Goal: Task Accomplishment & Management: Complete application form

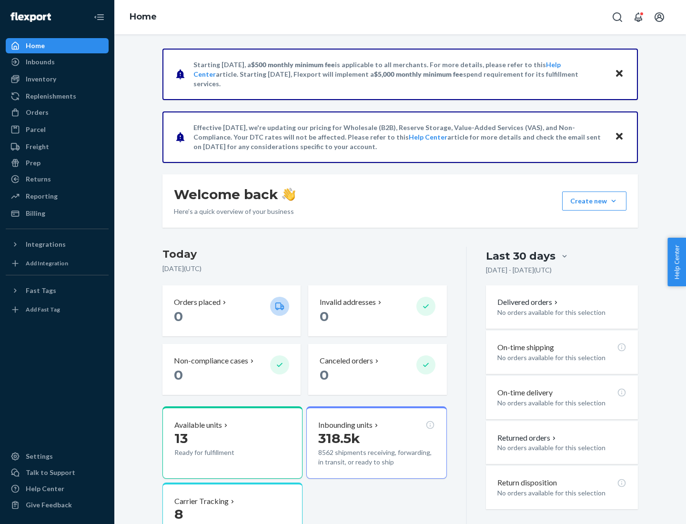
click at [614, 201] on button "Create new Create new inbound Create new order Create new product" at bounding box center [594, 201] width 64 height 19
click at [57, 62] on div "Inbounds" at bounding box center [57, 61] width 101 height 13
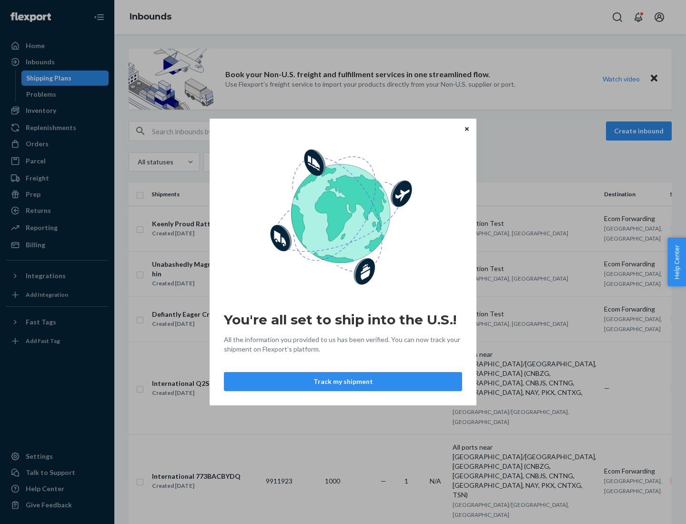
click at [57, 111] on div "You're all set to ship into the U.S.! All the information you provided to us ha…" at bounding box center [343, 262] width 686 height 524
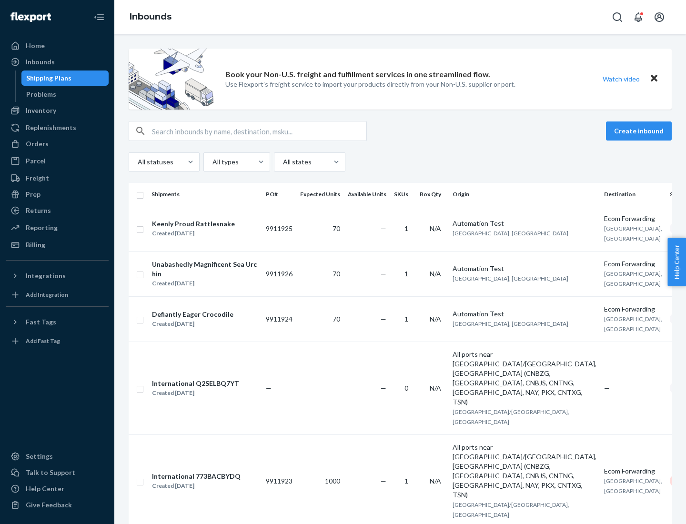
click at [400, 17] on div "Inbounds" at bounding box center [400, 17] width 572 height 34
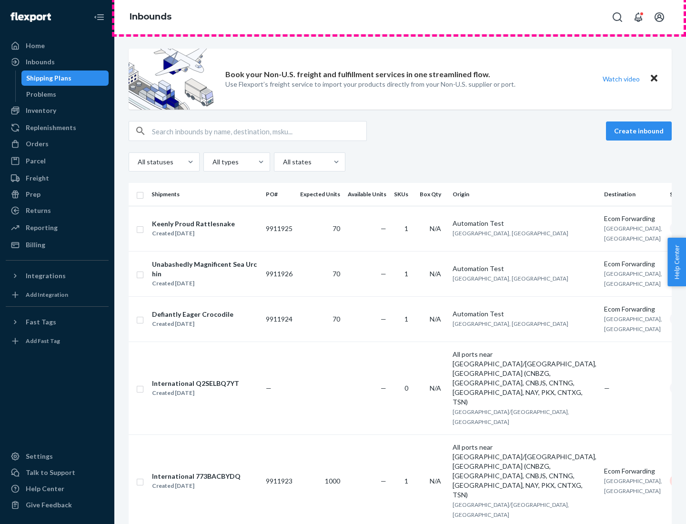
click at [400, 17] on div "Inbounds" at bounding box center [400, 17] width 572 height 34
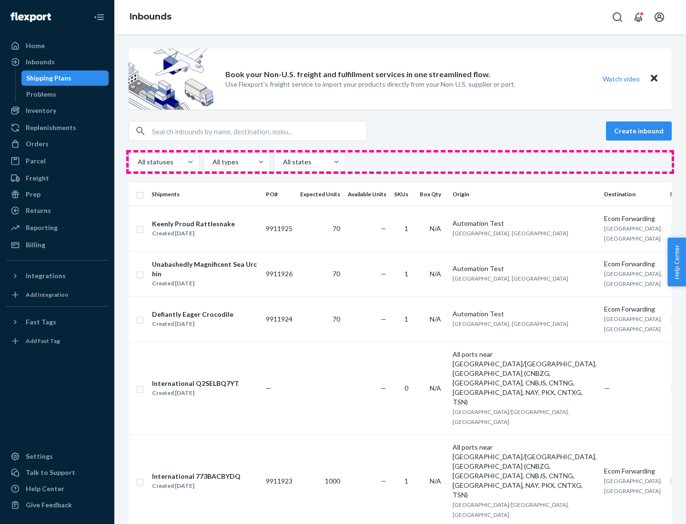
click at [400, 162] on div "All statuses All types All states" at bounding box center [400, 161] width 543 height 19
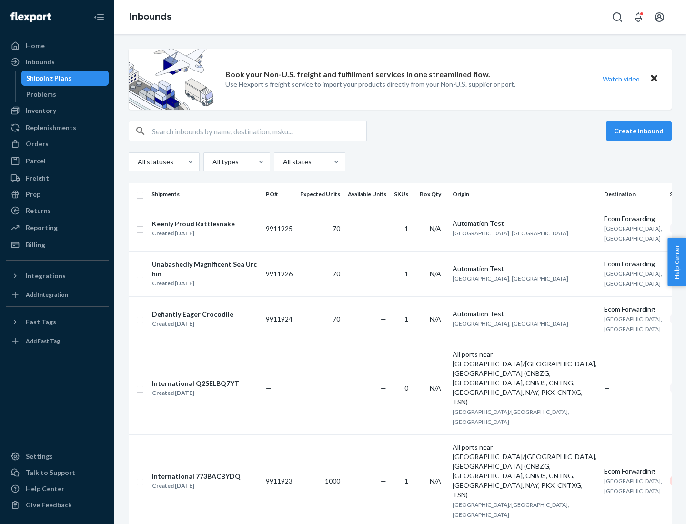
click at [47, 78] on div "Shipping Plans" at bounding box center [48, 78] width 45 height 10
click at [640, 131] on button "Create inbound" at bounding box center [639, 131] width 66 height 19
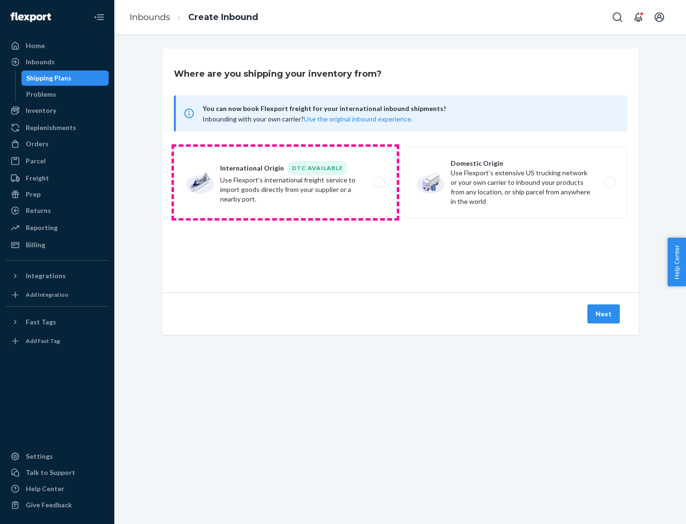
click at [285, 182] on label "International Origin DTC Available Use Flexport's international freight service…" at bounding box center [285, 182] width 223 height 71
click at [379, 182] on input "International Origin DTC Available Use Flexport's international freight service…" at bounding box center [382, 183] width 6 height 6
radio input "true"
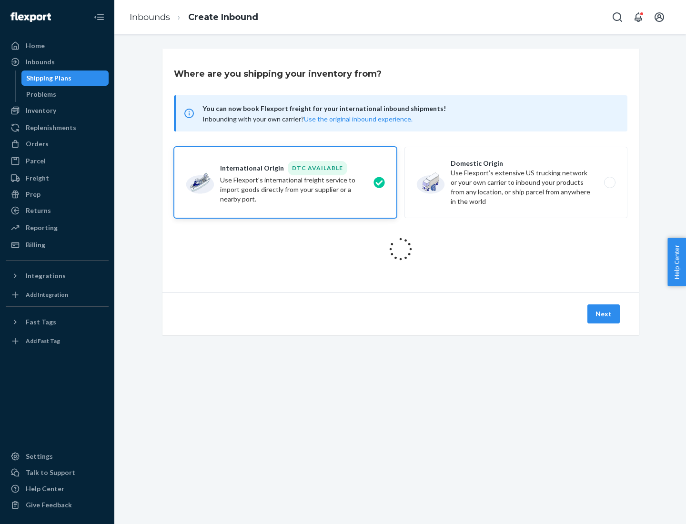
click at [401, 249] on icon at bounding box center [401, 249] width 36 height 36
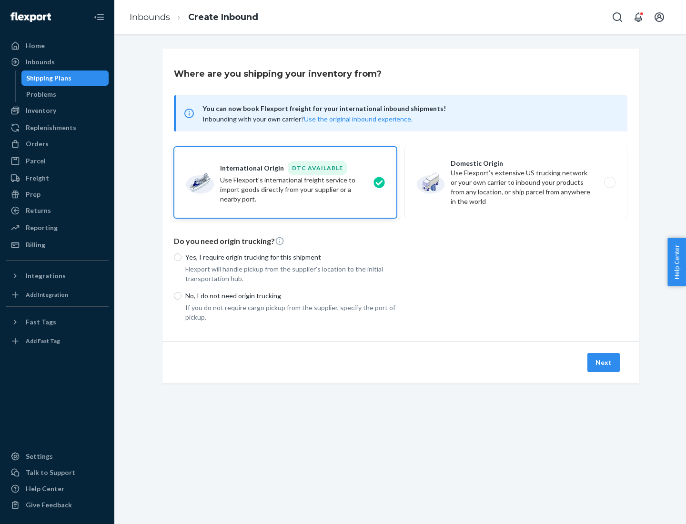
click at [291, 257] on p "Yes, I require origin trucking for this shipment" at bounding box center [291, 258] width 212 height 10
click at [182, 257] on input "Yes, I require origin trucking for this shipment" at bounding box center [178, 257] width 8 height 8
radio input "true"
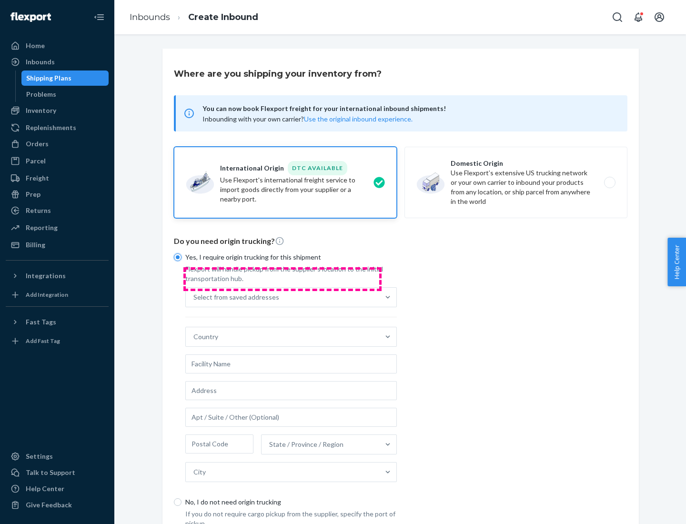
scroll to position [18, 0]
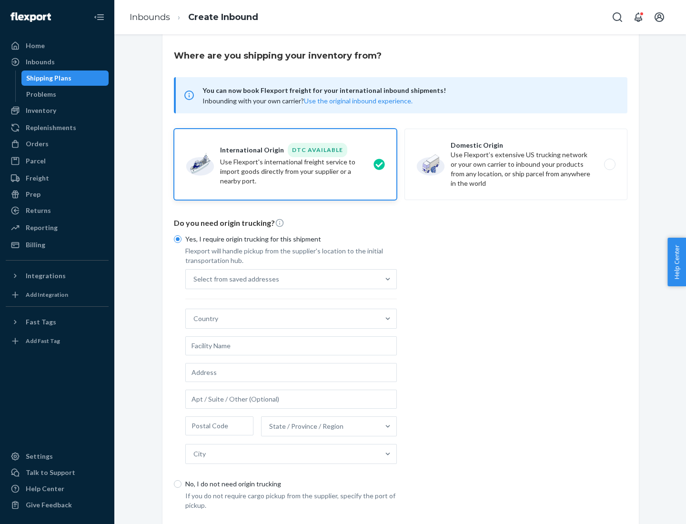
click at [283, 279] on div "Select from saved addresses" at bounding box center [282, 279] width 193 height 19
click at [194, 279] on input "Select from saved addresses" at bounding box center [193, 279] width 1 height 10
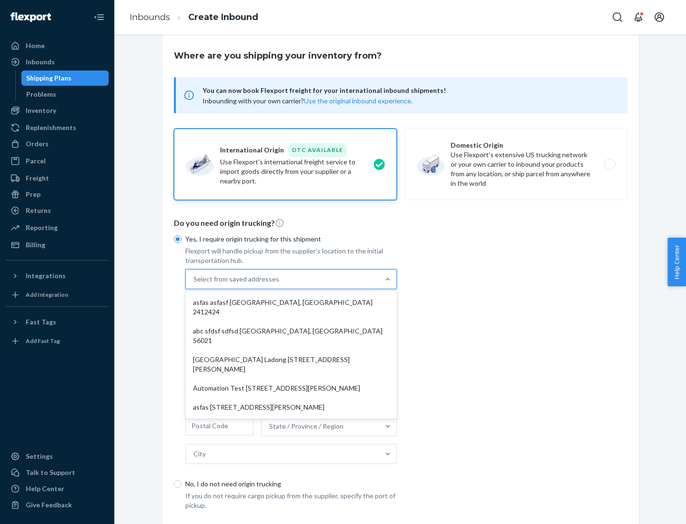
scroll to position [41, 0]
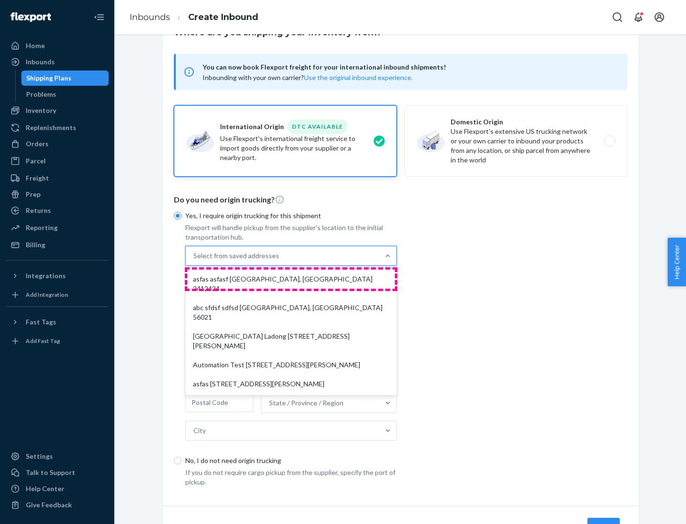
click at [291, 279] on div "asfas asfasf [GEOGRAPHIC_DATA], [GEOGRAPHIC_DATA] 2412424" at bounding box center [291, 284] width 208 height 29
click at [194, 261] on input "option asfas asfasf [GEOGRAPHIC_DATA], [GEOGRAPHIC_DATA] 2412424 focused, 1 of …" at bounding box center [193, 256] width 1 height 10
type input "asfas"
type input "asfasf"
type input "2412424"
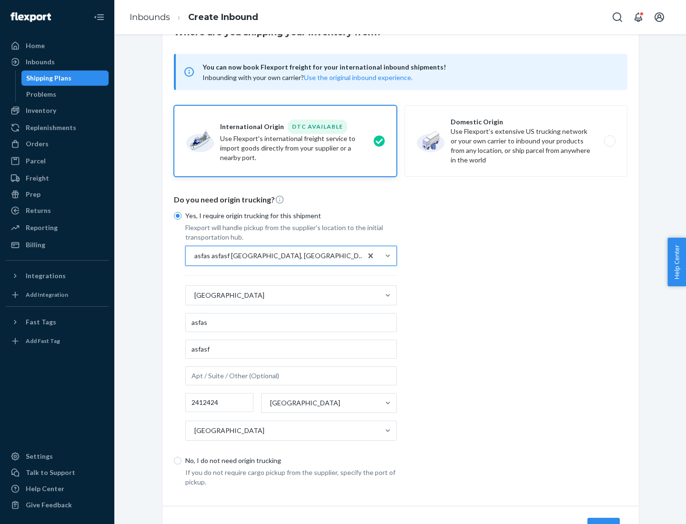
scroll to position [89, 0]
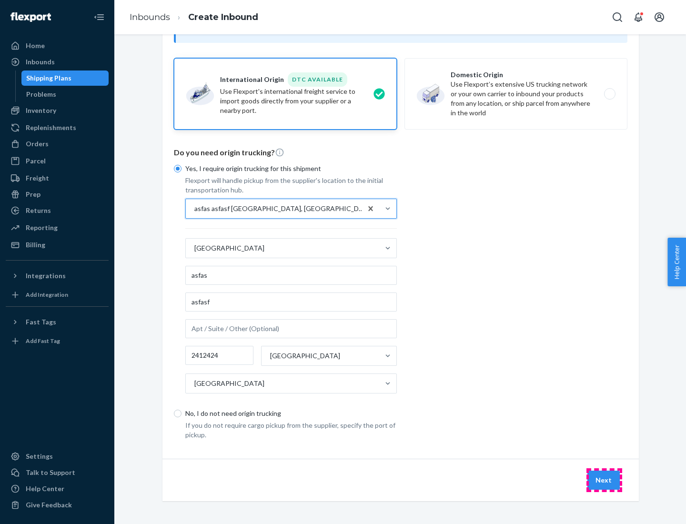
click at [604, 480] on button "Next" at bounding box center [603, 480] width 32 height 19
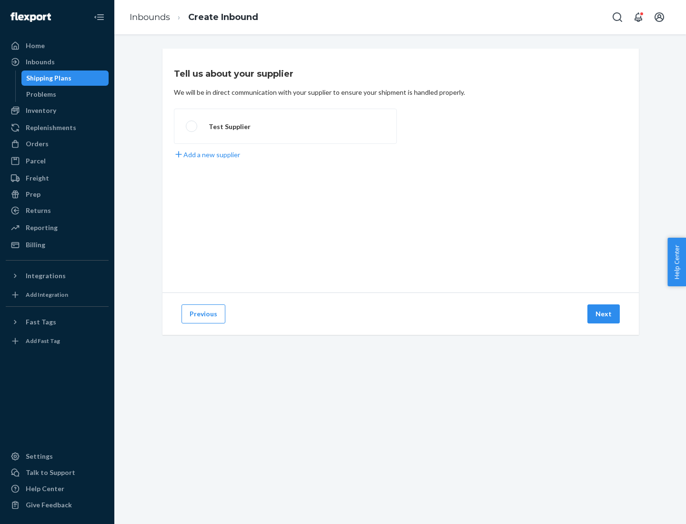
click at [285, 126] on label "Test Supplier" at bounding box center [285, 126] width 223 height 35
click at [192, 126] on input "Test Supplier" at bounding box center [189, 126] width 6 height 6
radio input "true"
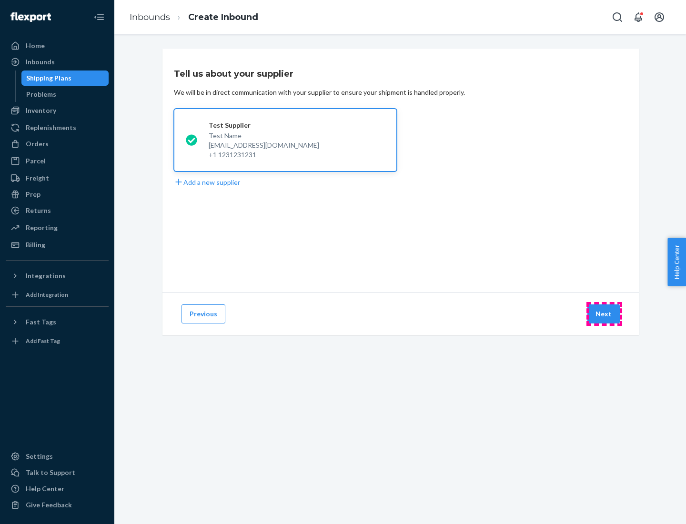
click at [604, 314] on button "Next" at bounding box center [603, 313] width 32 height 19
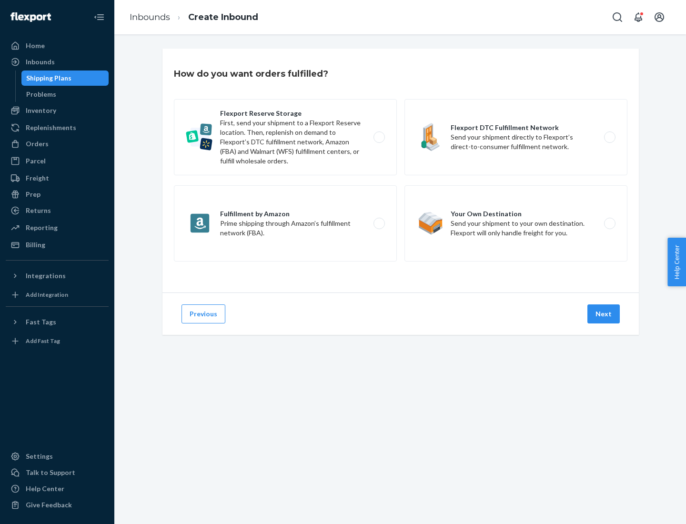
click at [285, 223] on label "Fulfillment by Amazon Prime shipping through Amazon’s fulfillment network (FBA)." at bounding box center [285, 223] width 223 height 76
click at [379, 223] on input "Fulfillment by Amazon Prime shipping through Amazon’s fulfillment network (FBA)." at bounding box center [382, 224] width 6 height 6
radio input "true"
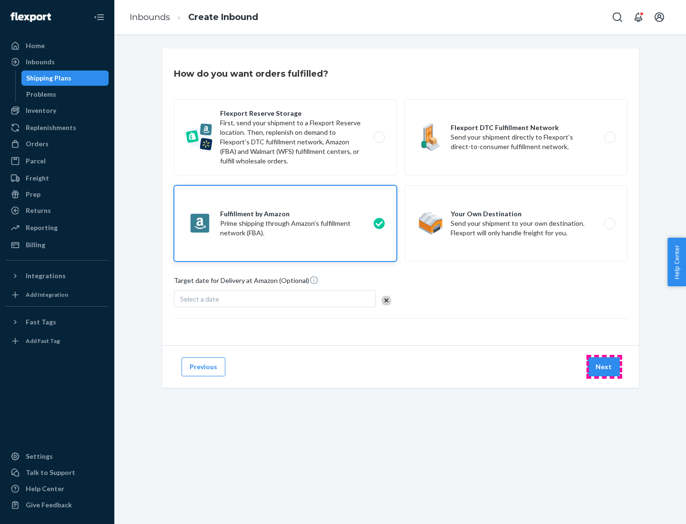
click at [604, 367] on button "Next" at bounding box center [603, 366] width 32 height 19
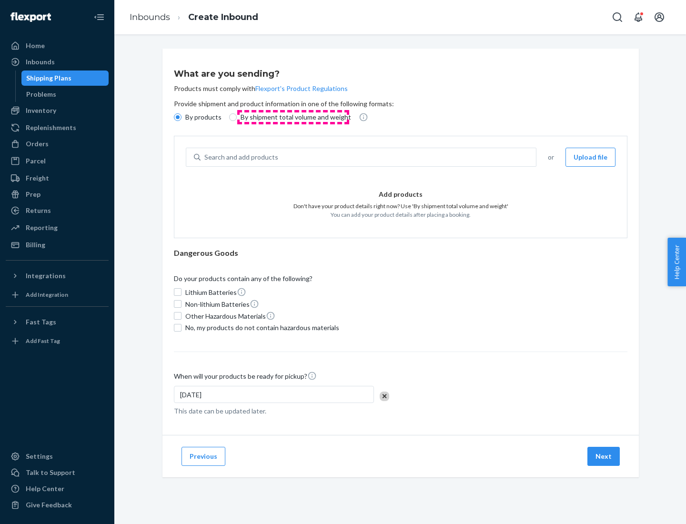
click at [293, 117] on p "By shipment total volume and weight" at bounding box center [296, 117] width 111 height 10
click at [237, 117] on input "By shipment total volume and weight" at bounding box center [233, 117] width 8 height 8
radio input "true"
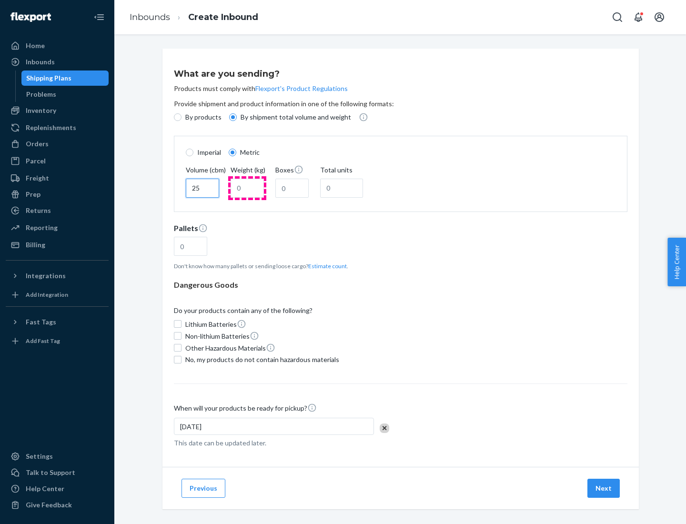
type input "25"
type input "100"
type input "50"
type input "500"
click at [325, 266] on button "Estimate count" at bounding box center [327, 266] width 39 height 8
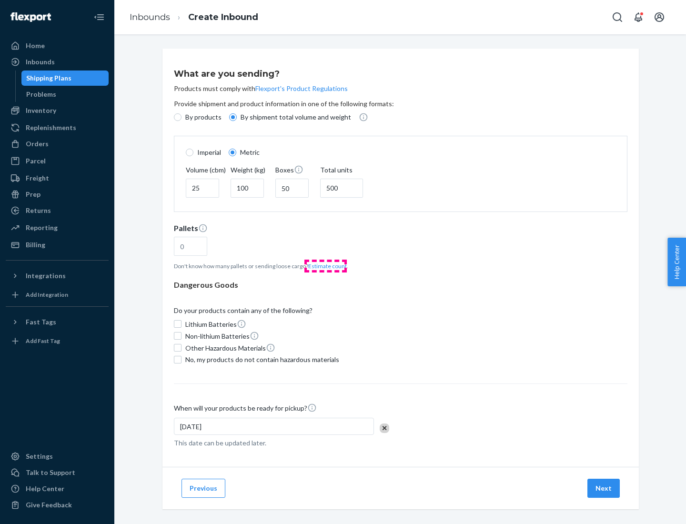
type input "16"
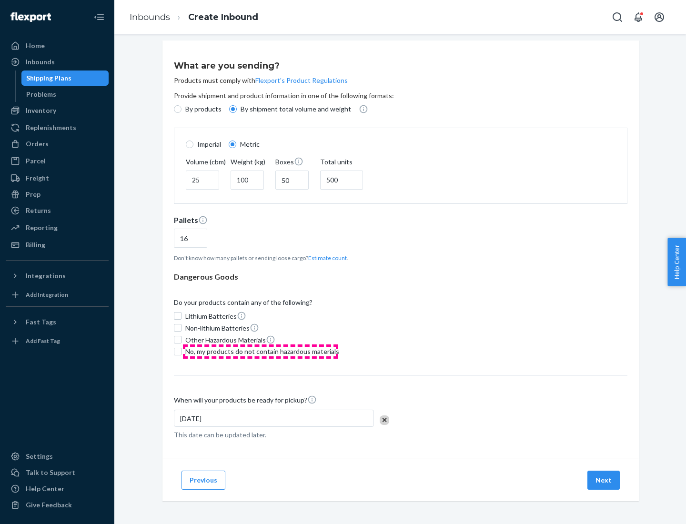
click at [261, 351] on span "No, my products do not contain hazardous materials" at bounding box center [262, 352] width 154 height 10
click at [182, 351] on input "No, my products do not contain hazardous materials" at bounding box center [178, 352] width 8 height 8
checkbox input "true"
click at [604, 480] on button "Next" at bounding box center [603, 480] width 32 height 19
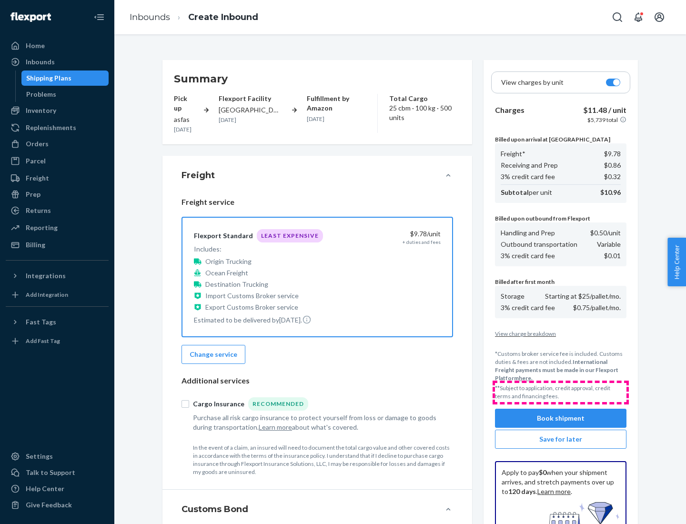
scroll to position [139, 0]
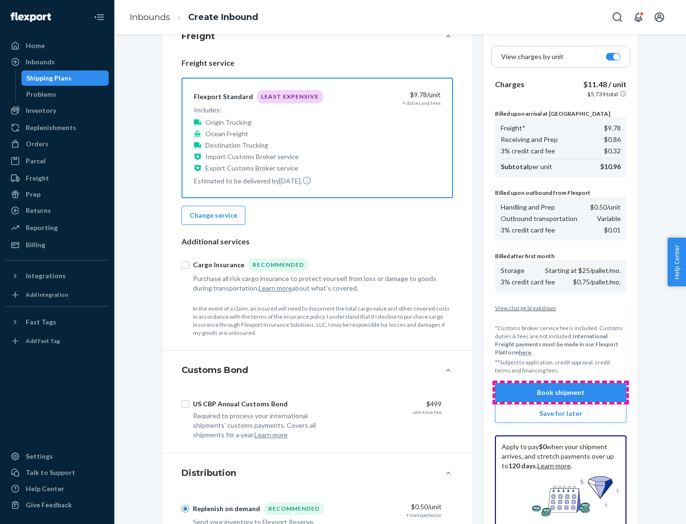
click at [561, 393] on button "Book shipment" at bounding box center [561, 392] width 132 height 19
